Goal: Task Accomplishment & Management: Manage account settings

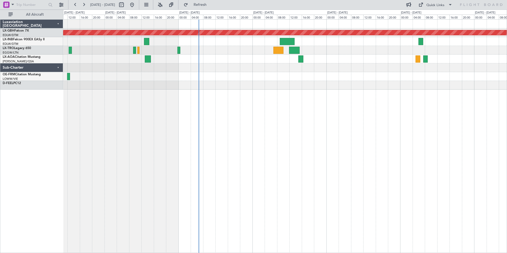
click at [268, 112] on div "Planned Maint Nurnberg Planned Maint [GEOGRAPHIC_DATA]" at bounding box center [285, 136] width 444 height 234
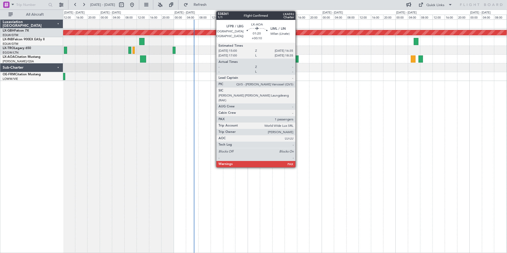
click at [298, 60] on div at bounding box center [296, 58] width 5 height 7
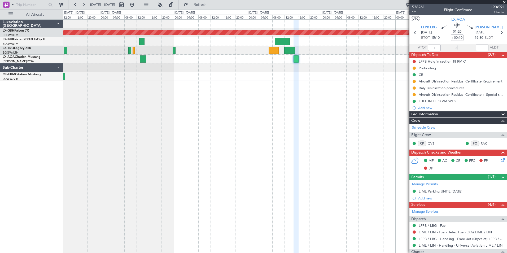
click at [427, 225] on link "LFPB / LBG - Fuel" at bounding box center [433, 225] width 28 height 5
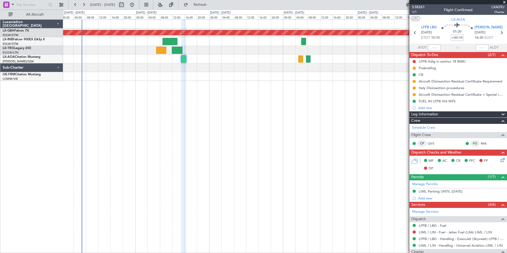
click at [223, 83] on div "Planned Maint Nurnberg No Crew [GEOGRAPHIC_DATA] ([GEOGRAPHIC_DATA])" at bounding box center [285, 136] width 444 height 234
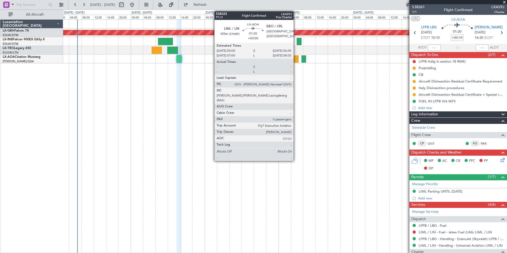
click at [296, 58] on div at bounding box center [296, 58] width 5 height 7
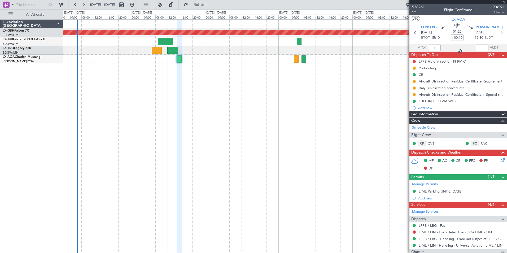
type input "0"
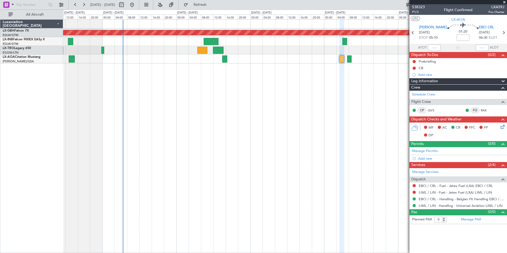
click at [270, 113] on div "Planned Maint Nurnberg No Crew [GEOGRAPHIC_DATA] ([GEOGRAPHIC_DATA])" at bounding box center [285, 136] width 444 height 234
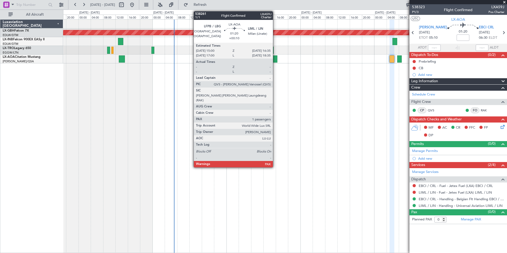
click at [275, 58] on div at bounding box center [274, 58] width 5 height 7
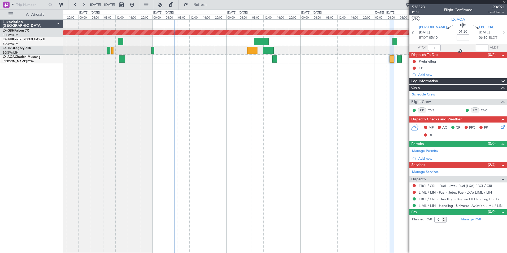
type input "+00:10"
type input "1"
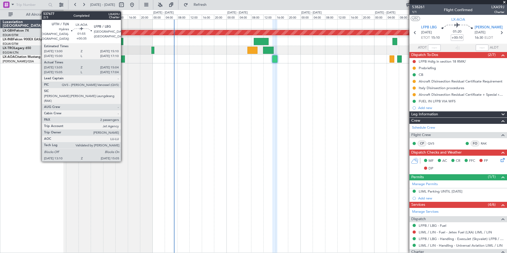
click at [123, 60] on div at bounding box center [122, 58] width 6 height 7
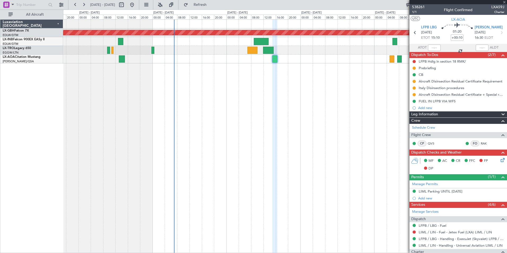
type input "+00:35"
type input "13:15"
type input "14:59"
type input "2"
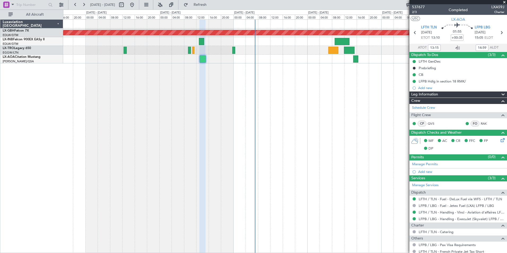
click at [294, 141] on div "Planned Maint Nurnberg Planned Maint [GEOGRAPHIC_DATA] No Crew [GEOGRAPHIC_DATA…" at bounding box center [285, 136] width 444 height 234
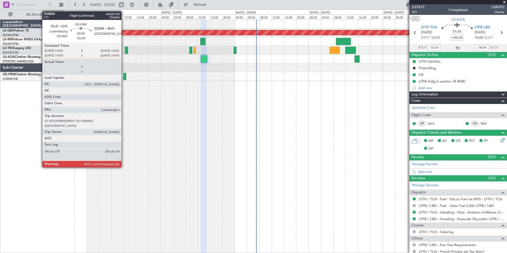
click at [124, 77] on div at bounding box center [124, 76] width 3 height 7
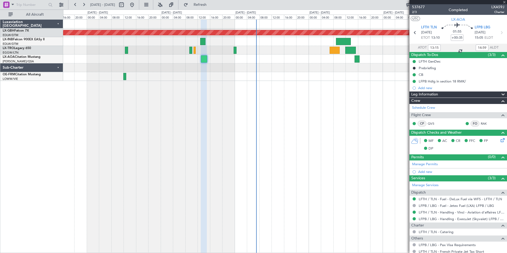
type input "-00:20"
type input "3"
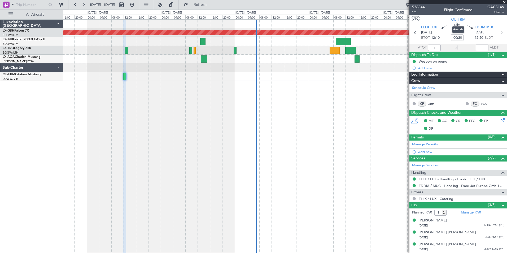
click at [458, 20] on span "OE-FRM" at bounding box center [458, 20] width 15 height 6
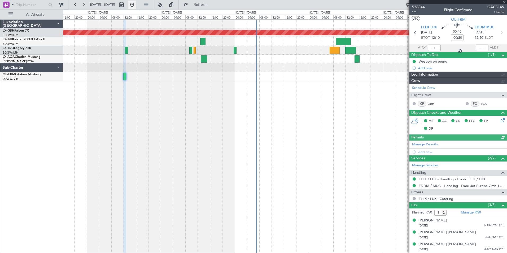
click at [136, 4] on button at bounding box center [132, 5] width 8 height 8
